Goal: Task Accomplishment & Management: Manage account settings

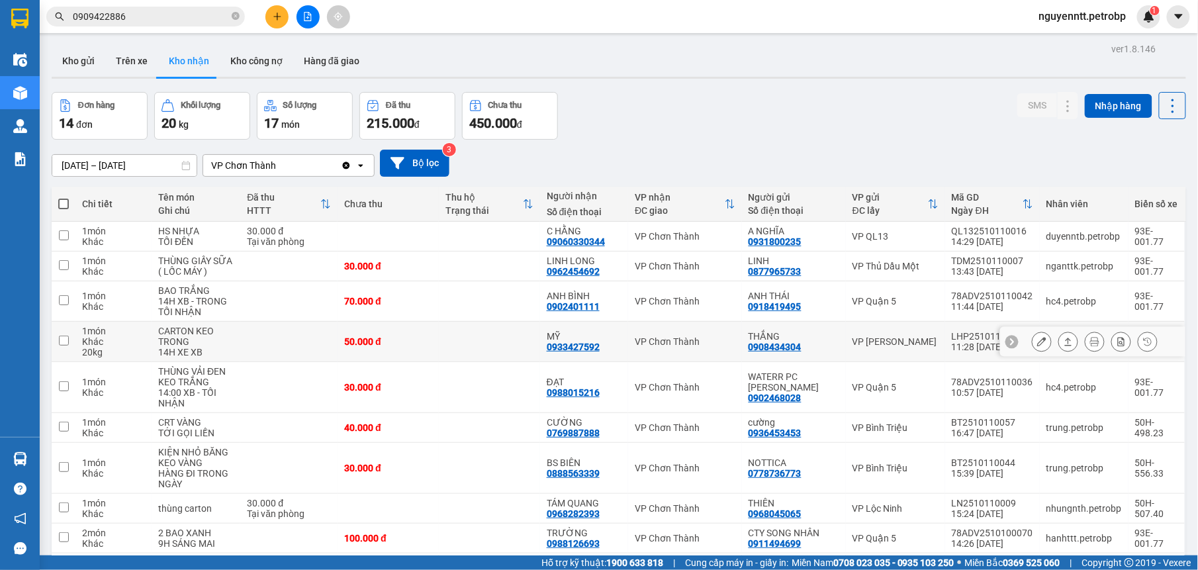
scroll to position [83, 0]
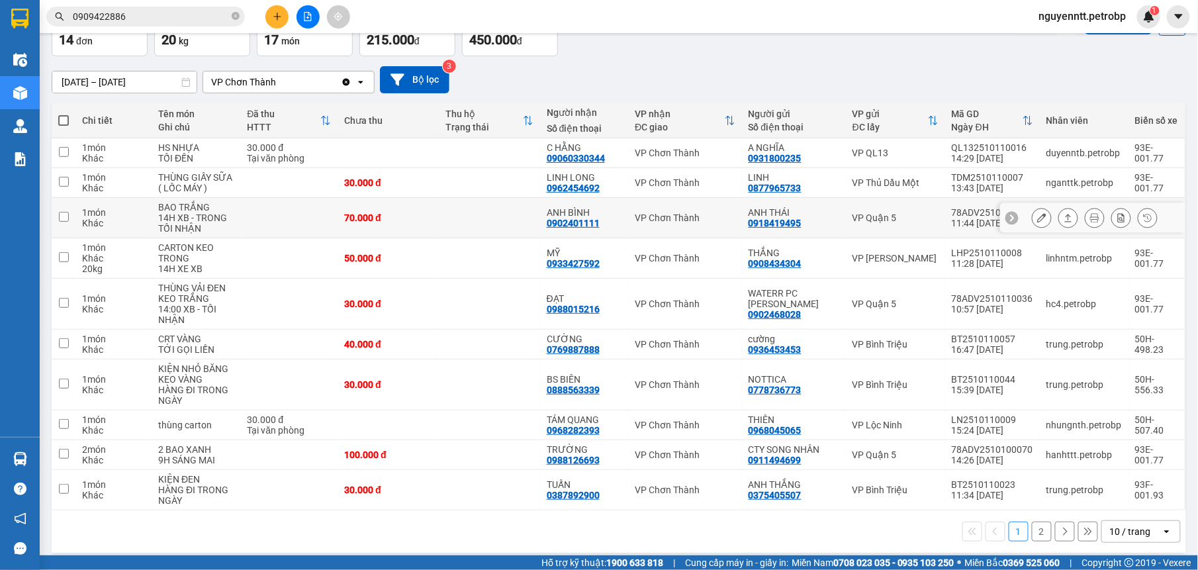
click at [512, 228] on td at bounding box center [489, 218] width 101 height 40
checkbox input "true"
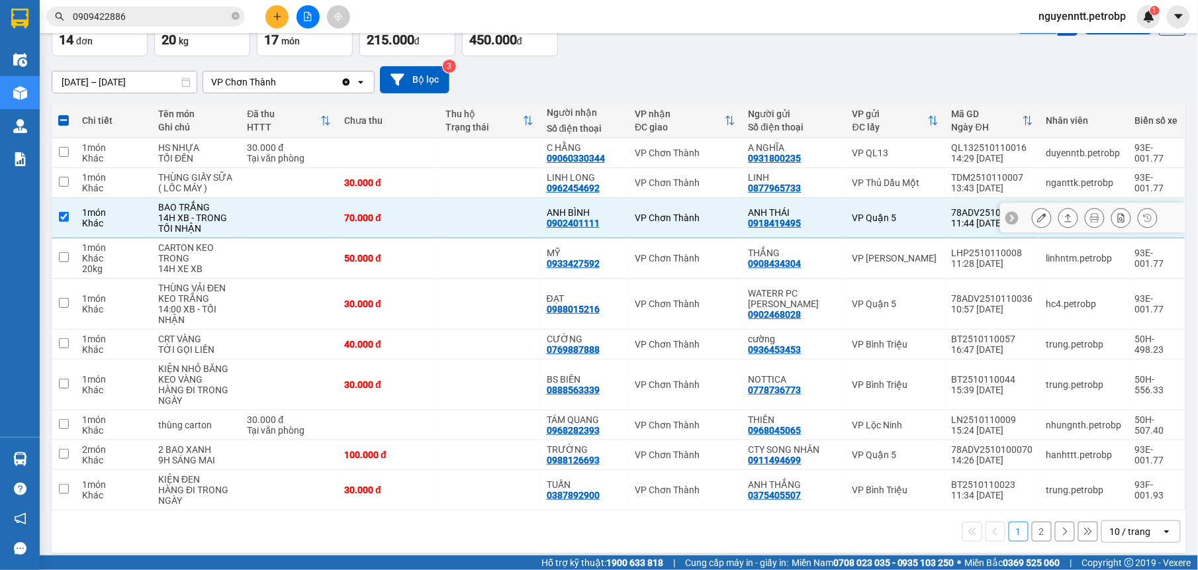
click at [1064, 218] on icon at bounding box center [1068, 217] width 9 height 9
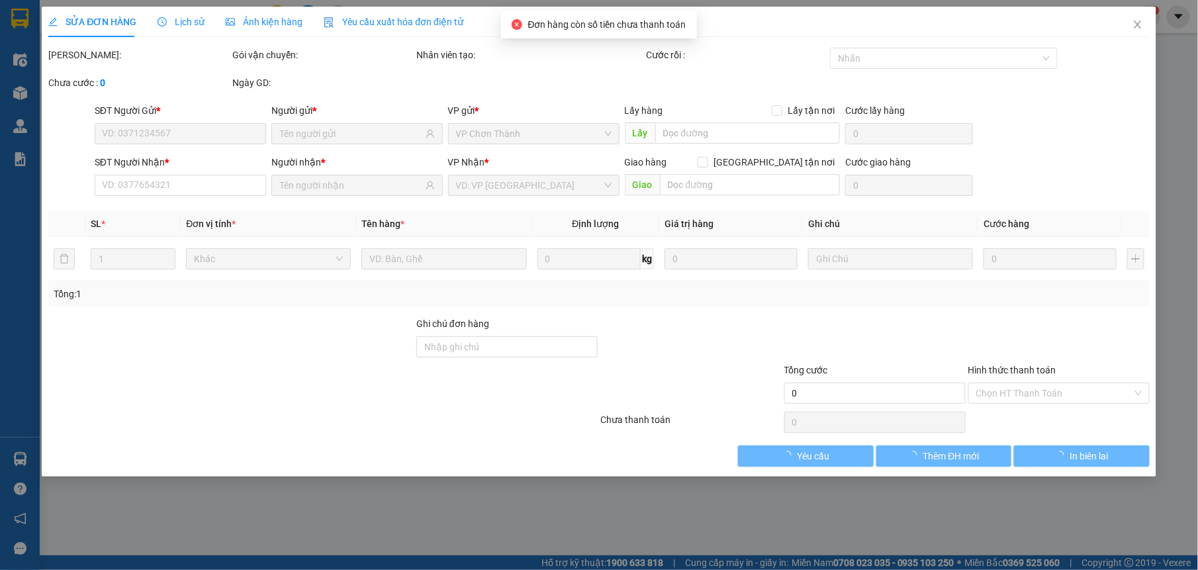
type input "0918419495"
type input "ANH THÁI"
type input "0902401111"
type input "ANH BÌNH"
type input "70.000"
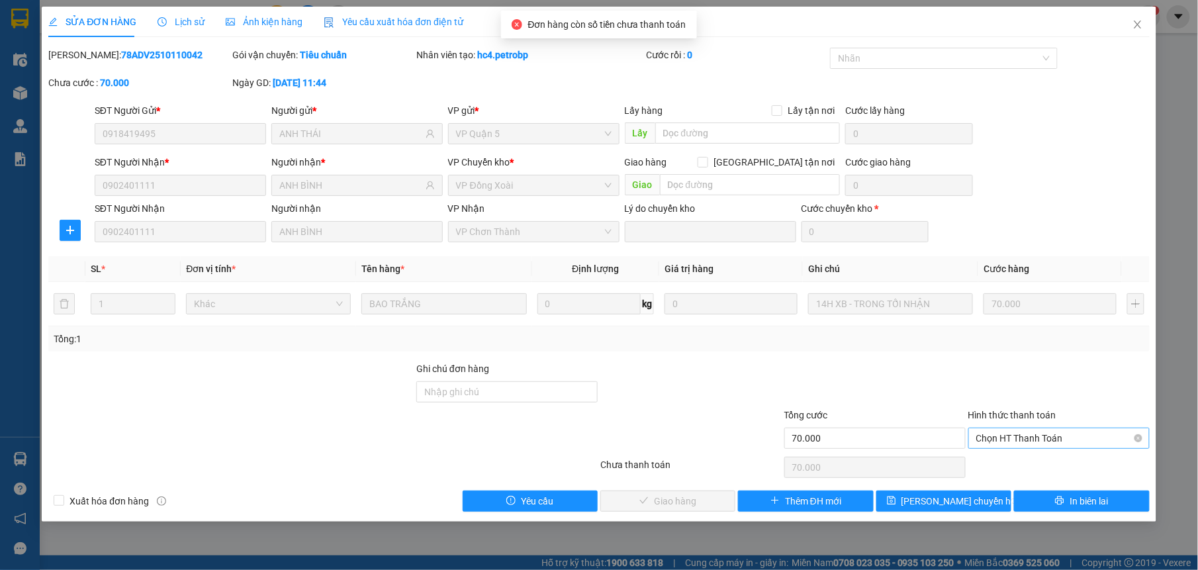
click at [1013, 448] on span "Chọn HT Thanh Toán" at bounding box center [1060, 438] width 166 height 20
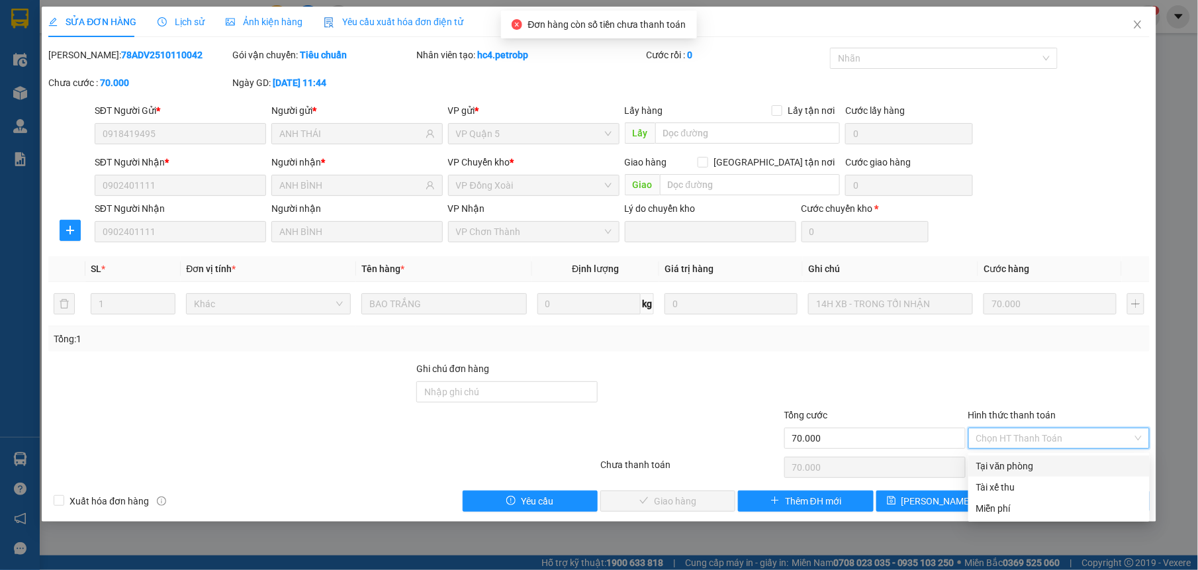
click at [1002, 459] on div "Tại văn phòng" at bounding box center [1060, 466] width 166 height 15
type input "0"
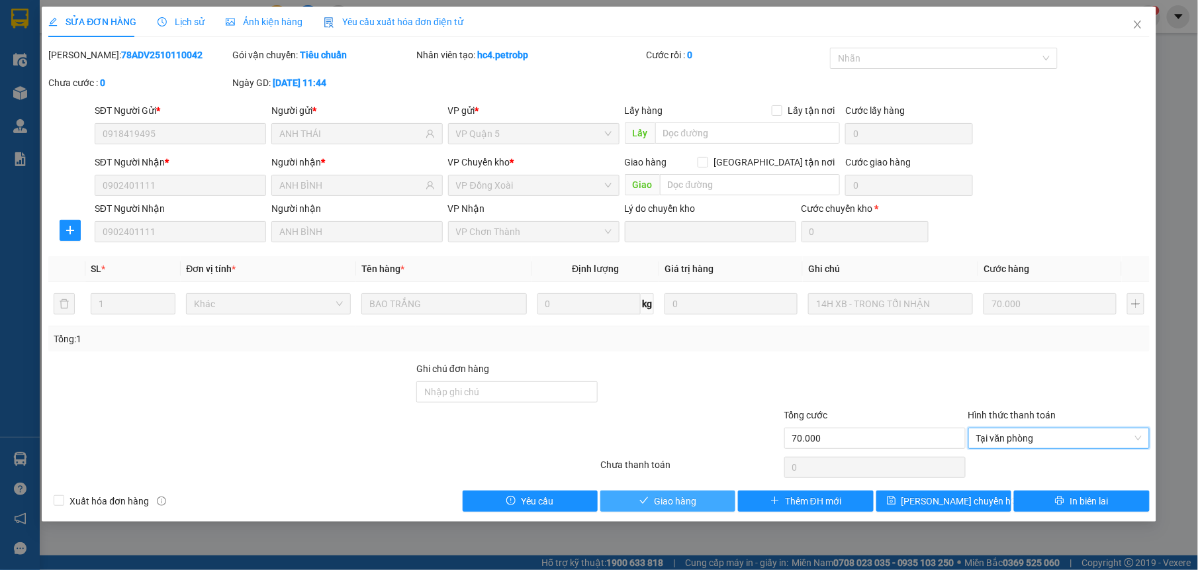
click at [657, 507] on span "Giao hàng" at bounding box center [675, 501] width 42 height 15
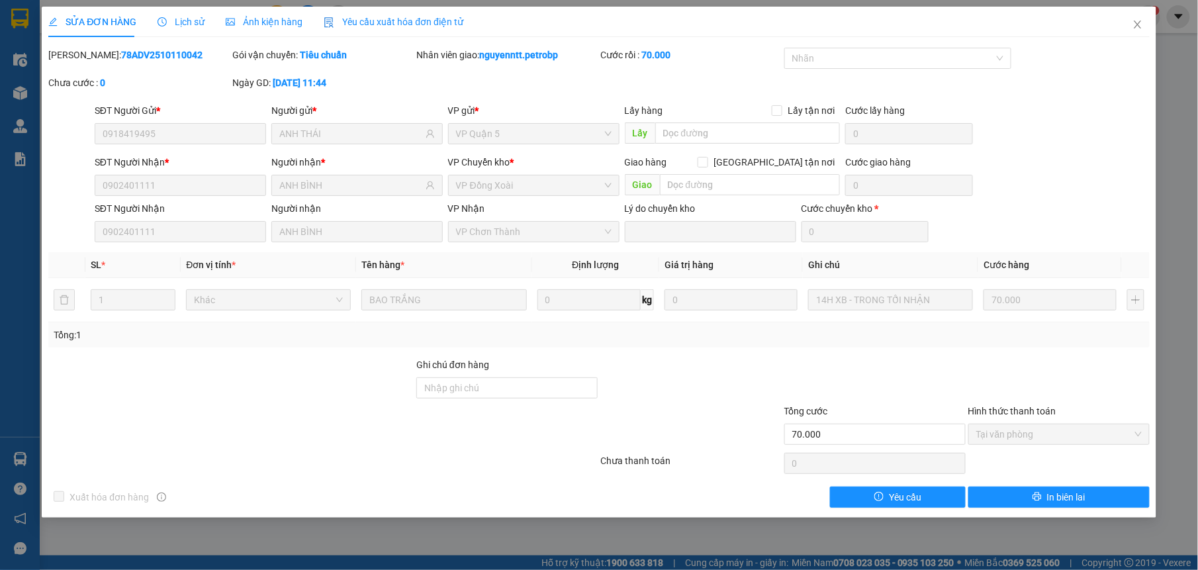
click at [27, 450] on div "SỬA ĐƠN HÀNG Lịch sử Ảnh kiện hàng Yêu cầu xuất hóa đơn điện tử Total Paid Fee …" at bounding box center [599, 285] width 1198 height 570
click at [1132, 30] on span "Close" at bounding box center [1138, 25] width 37 height 37
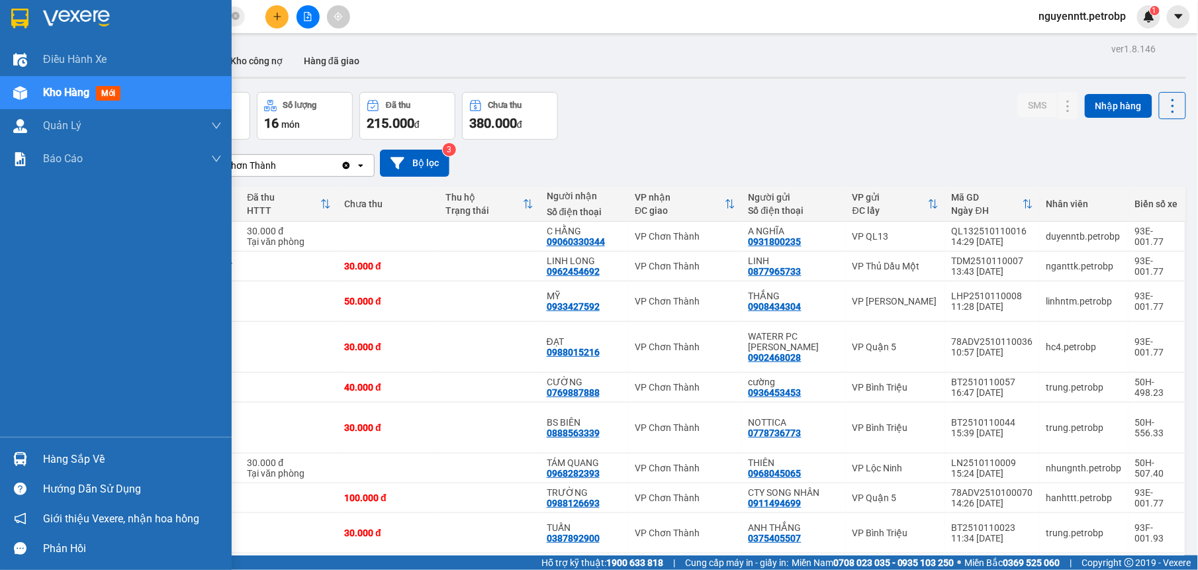
click at [27, 456] on div at bounding box center [20, 459] width 23 height 23
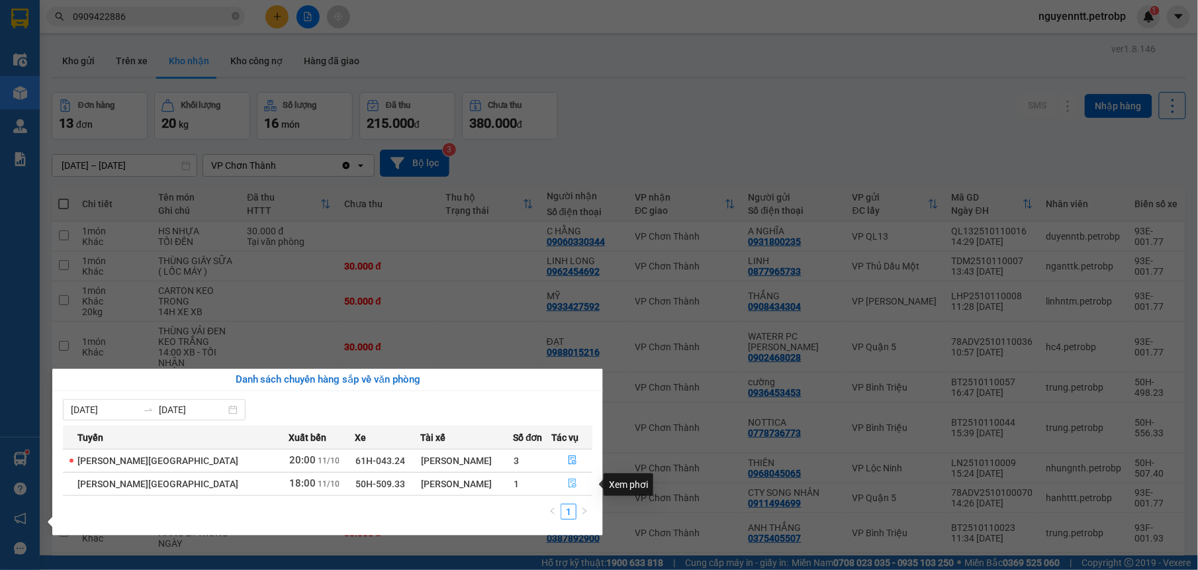
click at [568, 485] on icon "file-done" at bounding box center [572, 483] width 9 height 9
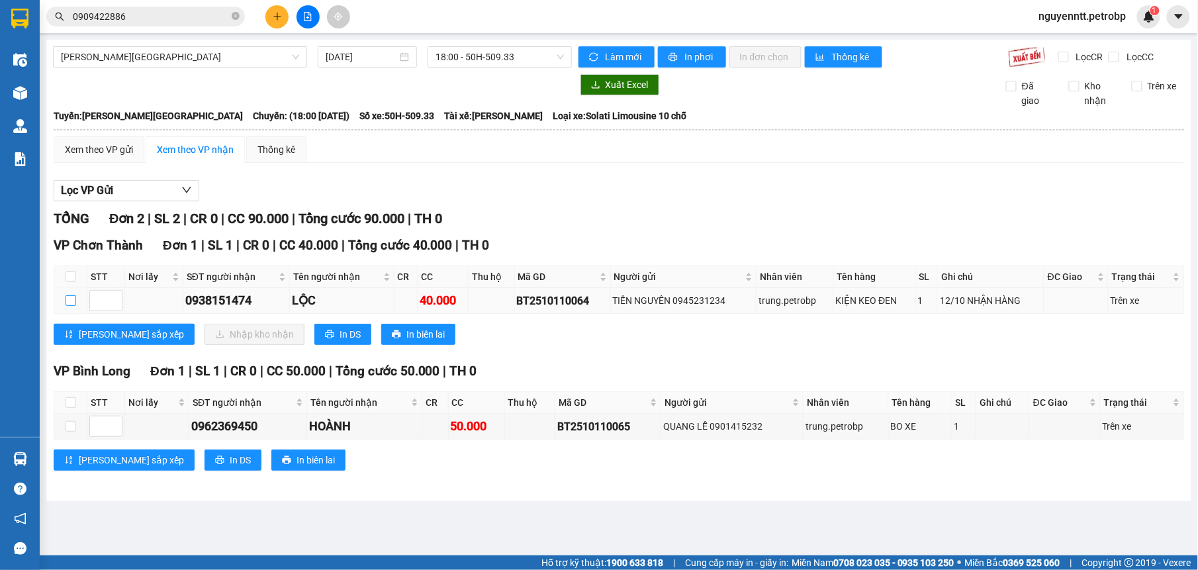
click at [70, 305] on input "checkbox" at bounding box center [71, 300] width 11 height 11
checkbox input "true"
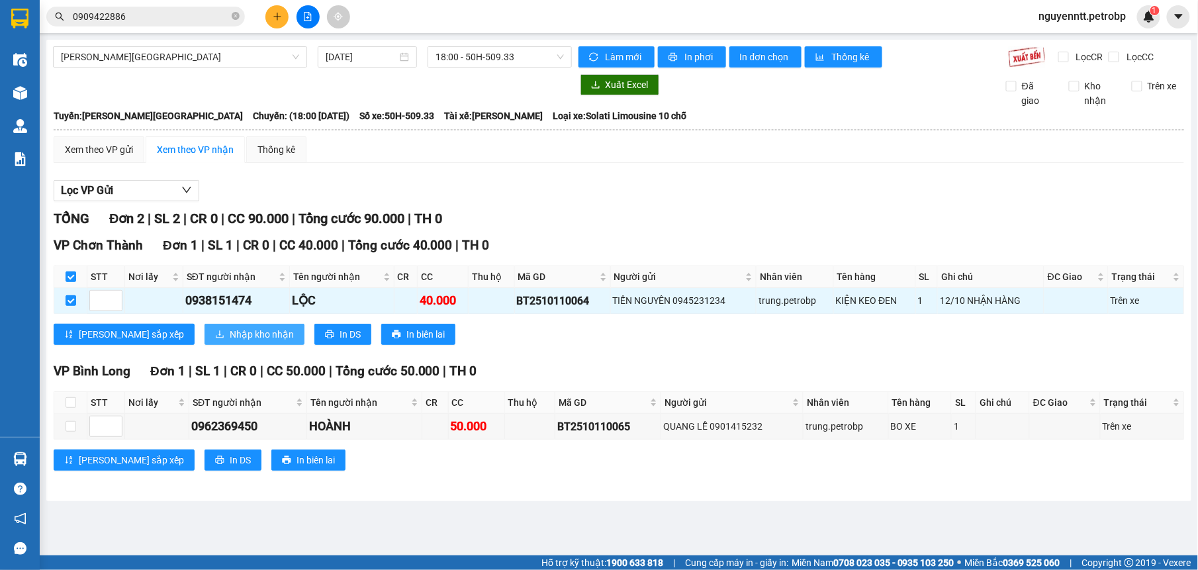
click at [230, 335] on span "Nhập kho nhận" at bounding box center [262, 334] width 64 height 15
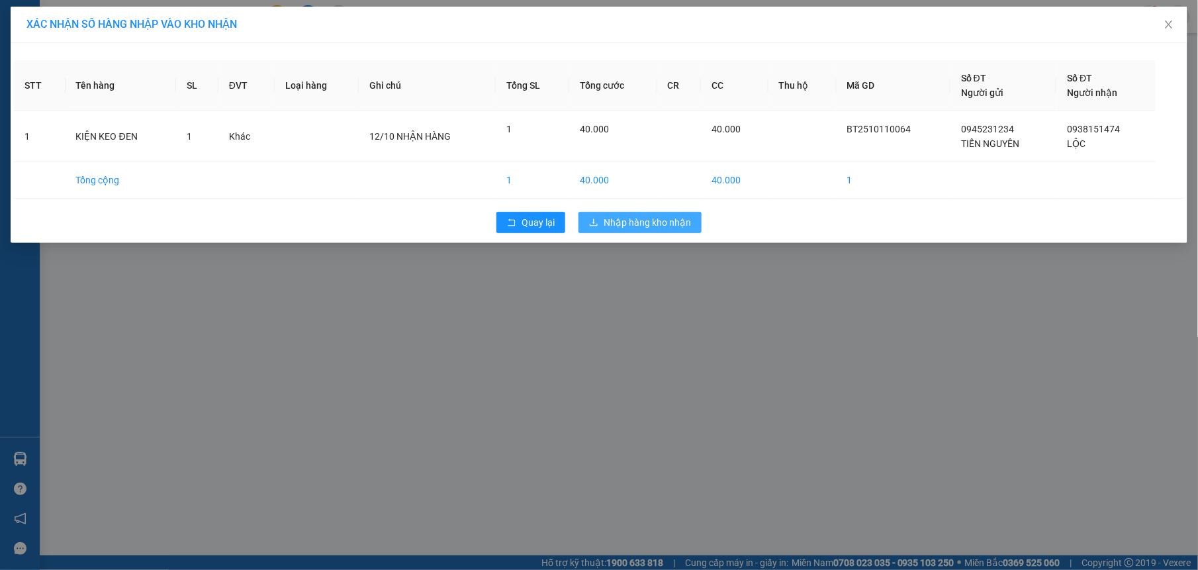
click at [671, 217] on span "Nhập hàng kho nhận" at bounding box center [647, 222] width 87 height 15
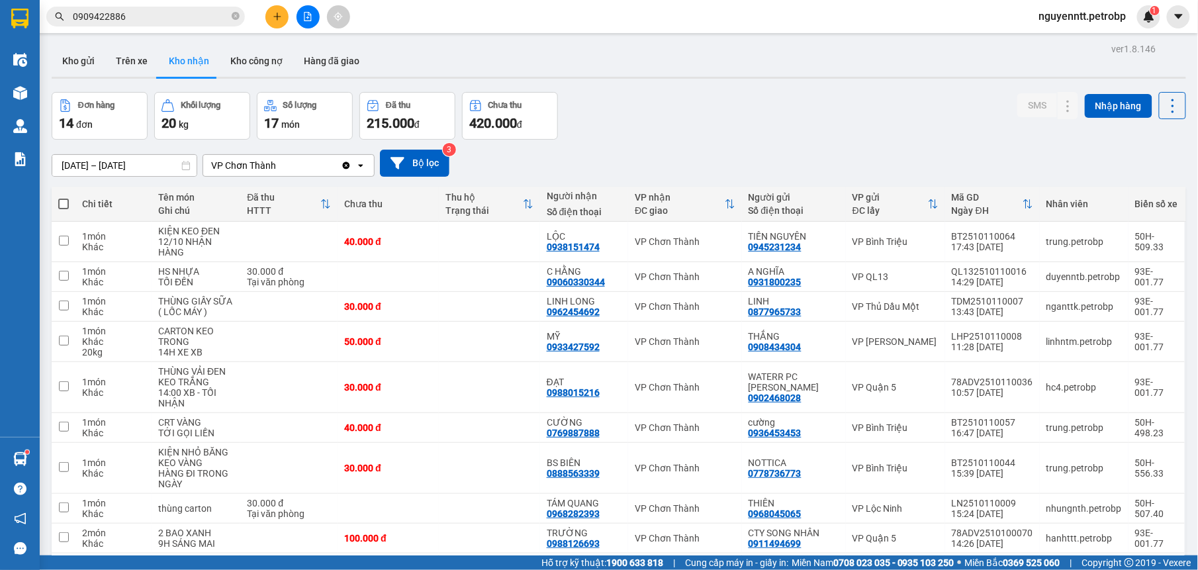
click at [273, 17] on icon "plus" at bounding box center [277, 16] width 9 height 9
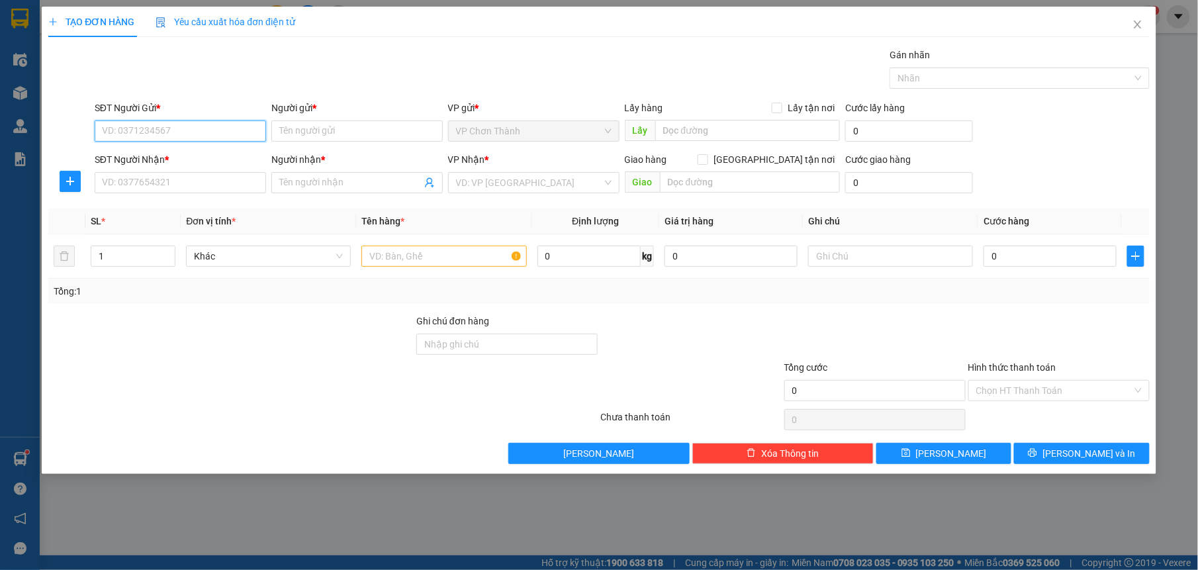
click at [139, 128] on input "SĐT Người Gửi *" at bounding box center [180, 131] width 171 height 21
click at [220, 162] on div "0328980179 - THẮNG" at bounding box center [181, 158] width 156 height 15
type input "0328980179"
type input "THẮNG"
type input "0866687832"
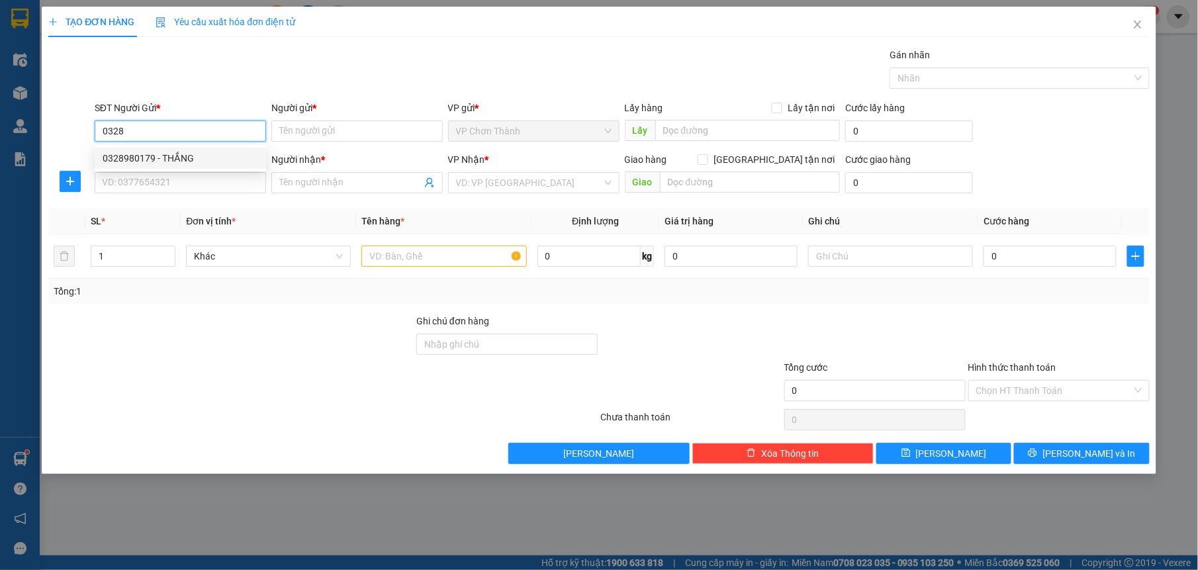
type input "HẠNH"
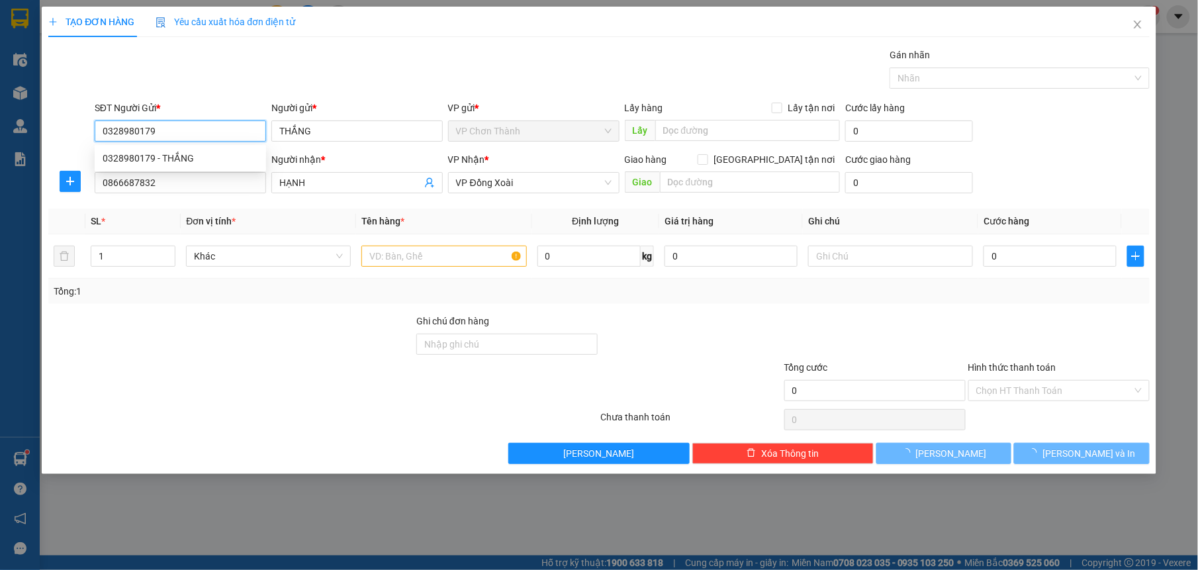
type input "30.000"
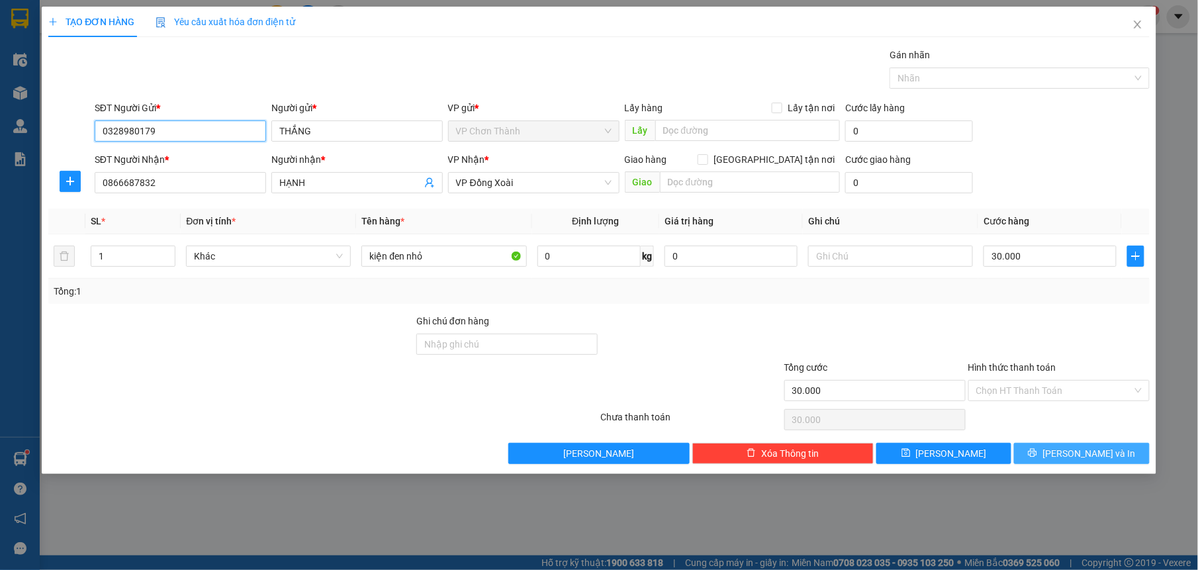
type input "0328980179"
click at [1040, 454] on button "[PERSON_NAME] và In" at bounding box center [1081, 453] width 135 height 21
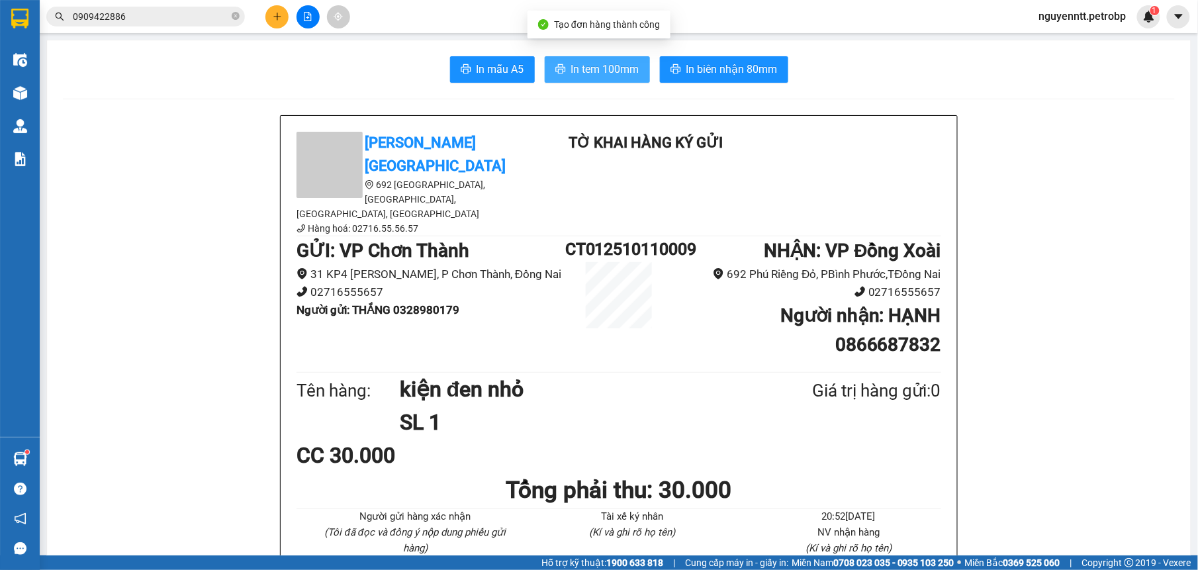
click at [600, 68] on span "In tem 100mm" at bounding box center [605, 69] width 68 height 17
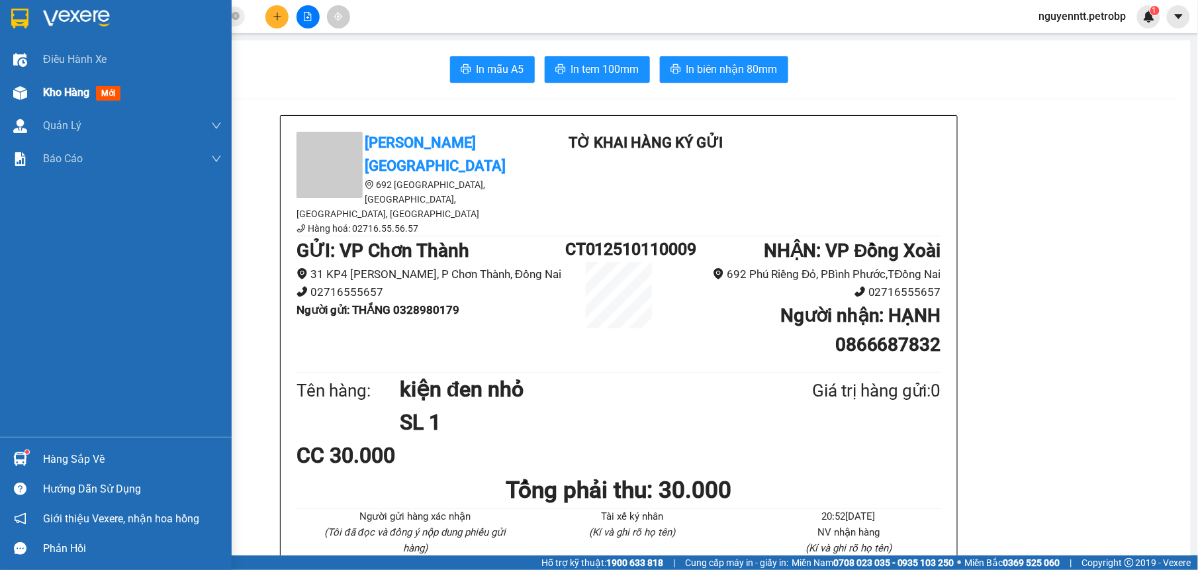
click at [32, 95] on div "Kho hàng mới" at bounding box center [116, 92] width 232 height 33
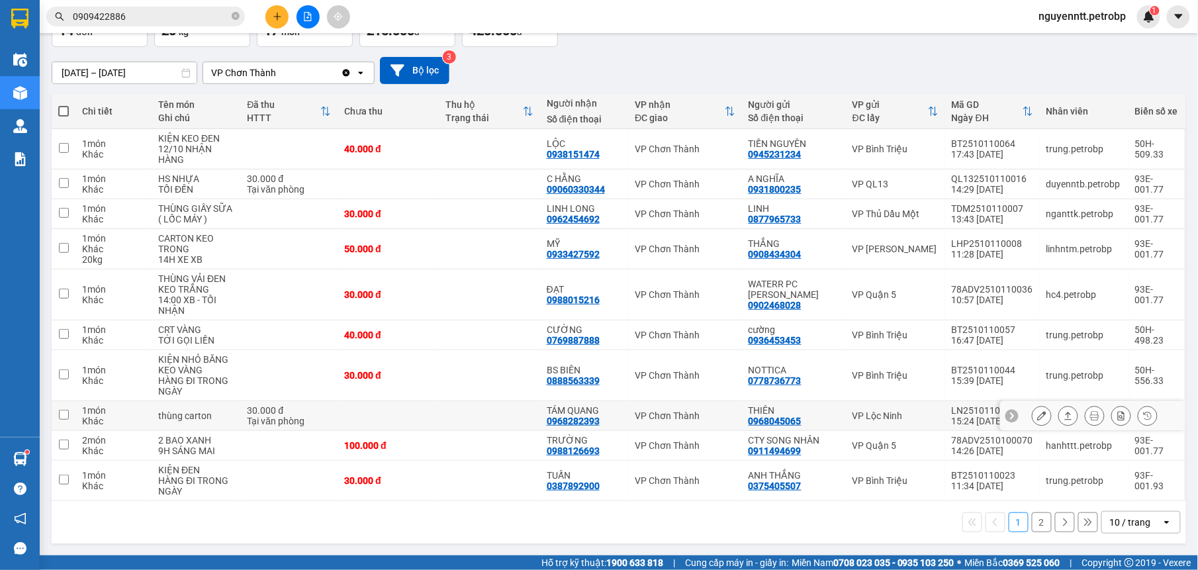
scroll to position [13, 0]
